Goal: Task Accomplishment & Management: Complete application form

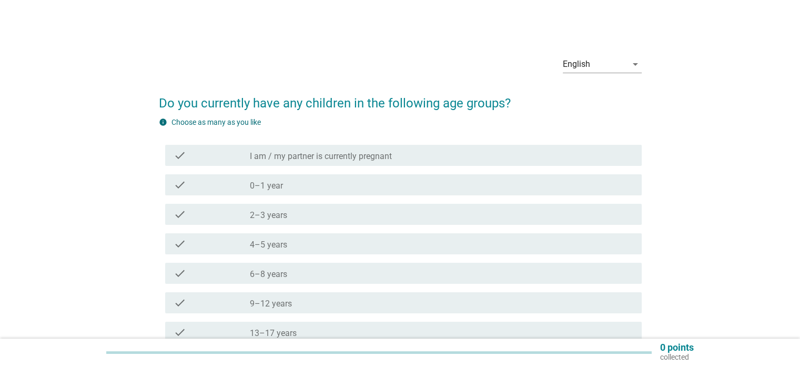
click at [214, 270] on div "check" at bounding box center [212, 273] width 77 height 13
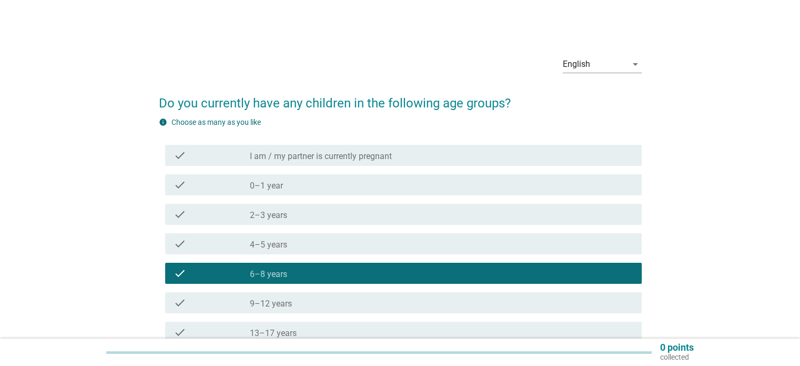
click at [221, 301] on div "check" at bounding box center [212, 302] width 77 height 13
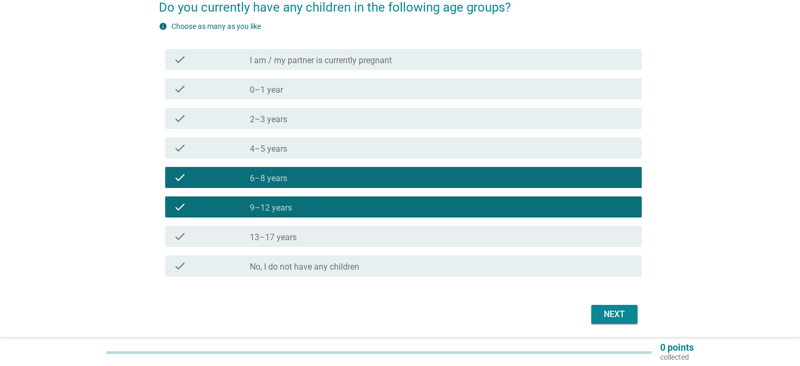
scroll to position [102, 0]
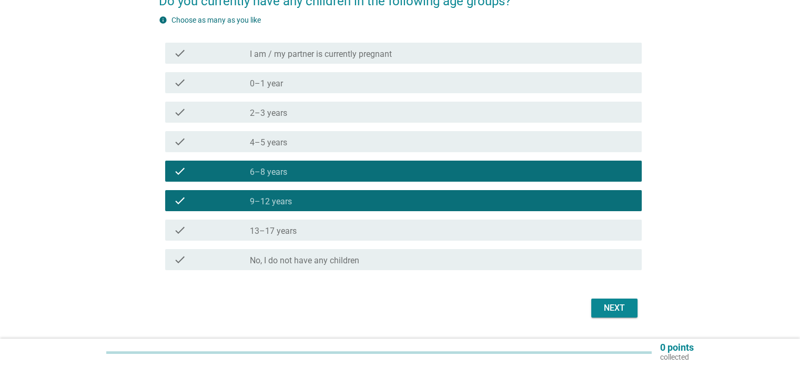
click at [610, 310] on div "Next" at bounding box center [614, 307] width 29 height 13
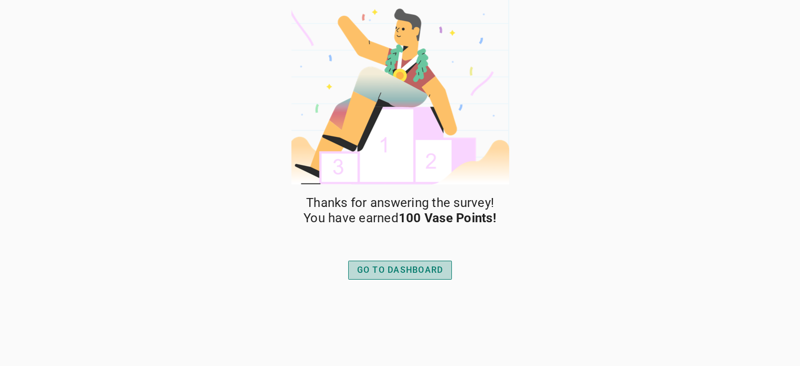
click at [396, 265] on div "GO TO DASHBOARD" at bounding box center [400, 270] width 86 height 13
